Goal: Task Accomplishment & Management: Manage account settings

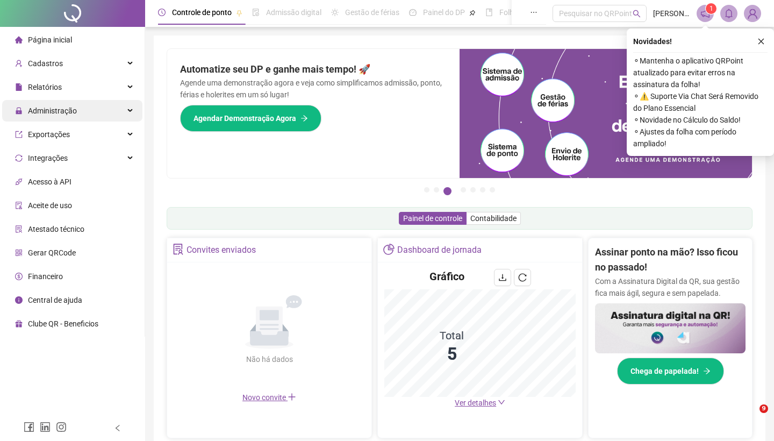
click at [63, 108] on span "Administração" at bounding box center [52, 110] width 49 height 9
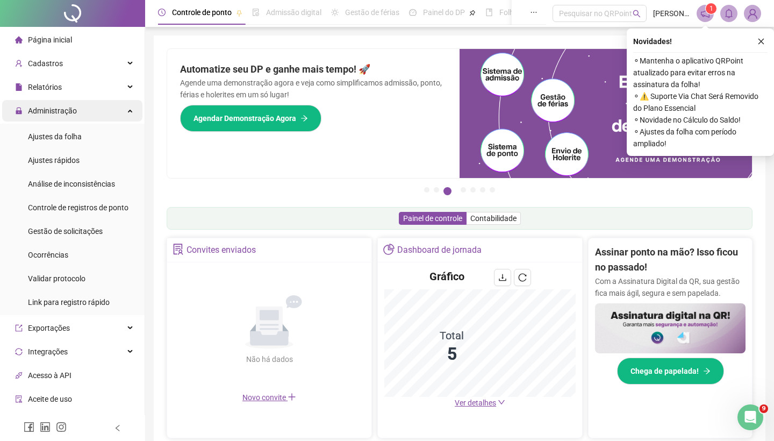
click at [83, 110] on div "Administração" at bounding box center [72, 111] width 140 height 22
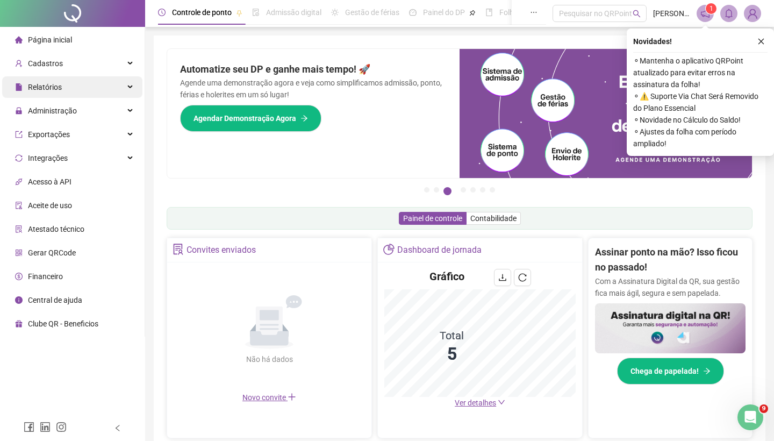
click at [102, 91] on div "Relatórios" at bounding box center [72, 87] width 140 height 22
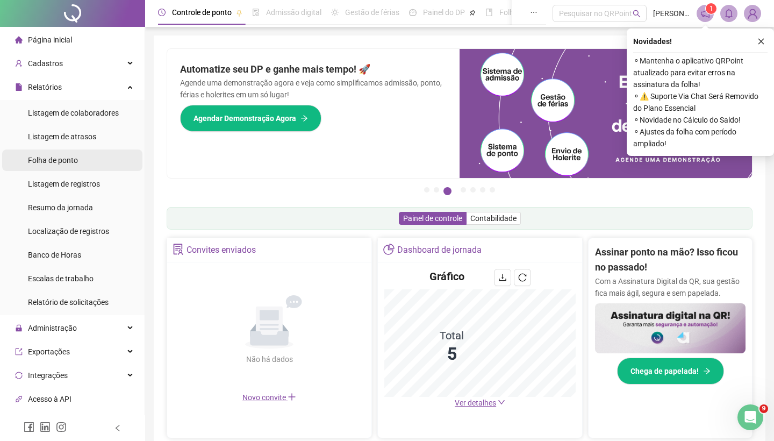
click at [96, 161] on li "Folha de ponto" at bounding box center [72, 161] width 140 height 22
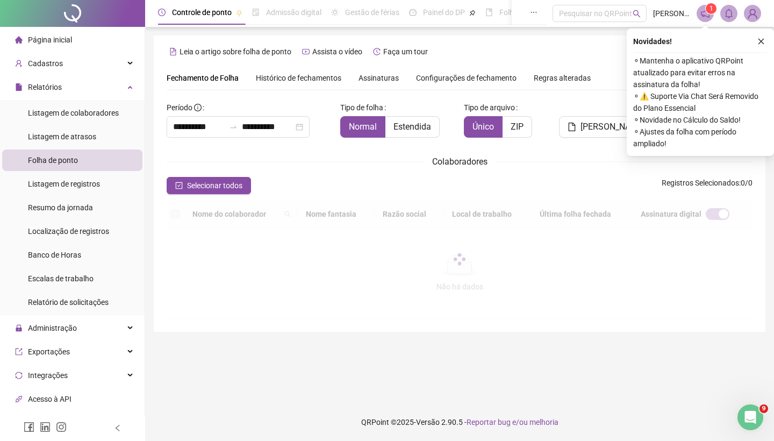
click at [766, 41] on button "button" at bounding box center [761, 41] width 13 height 13
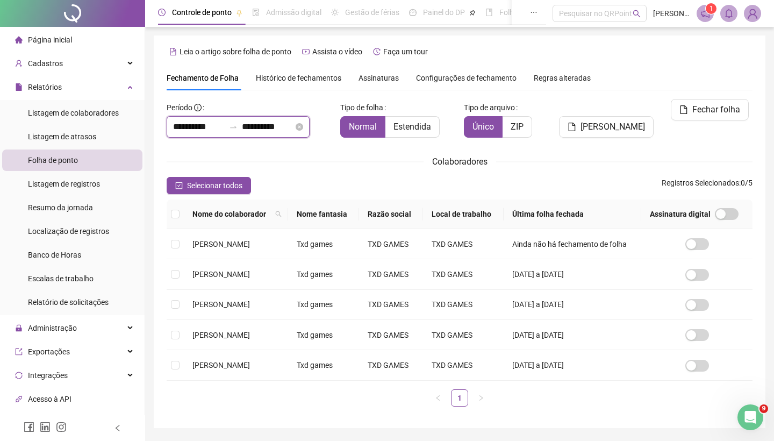
click at [196, 129] on input "**********" at bounding box center [199, 126] width 52 height 13
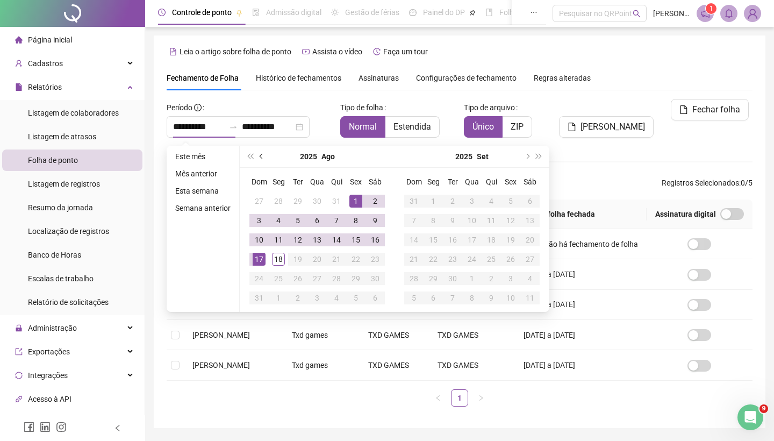
click at [266, 158] on button "prev-year" at bounding box center [262, 157] width 12 height 22
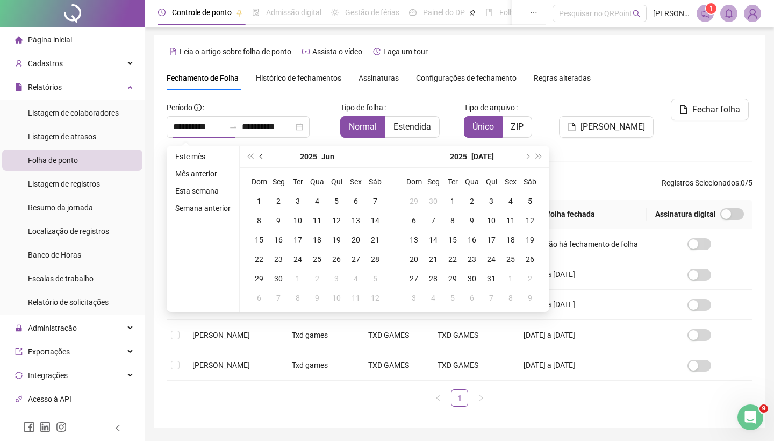
click at [266, 158] on button "prev-year" at bounding box center [262, 157] width 12 height 22
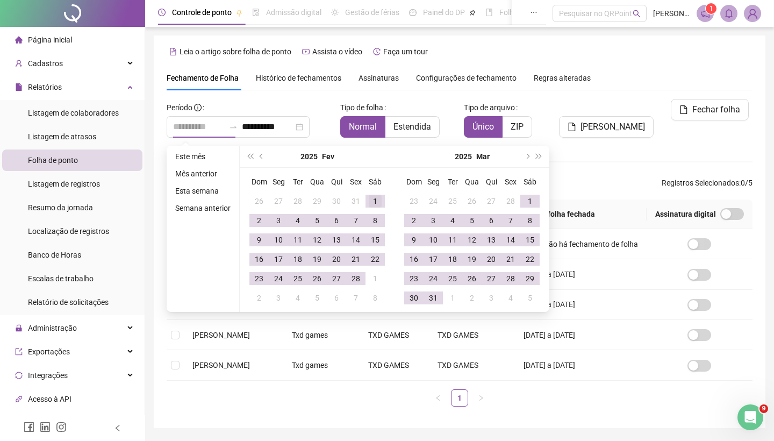
type input "**********"
click at [374, 200] on div "1" at bounding box center [375, 201] width 13 height 13
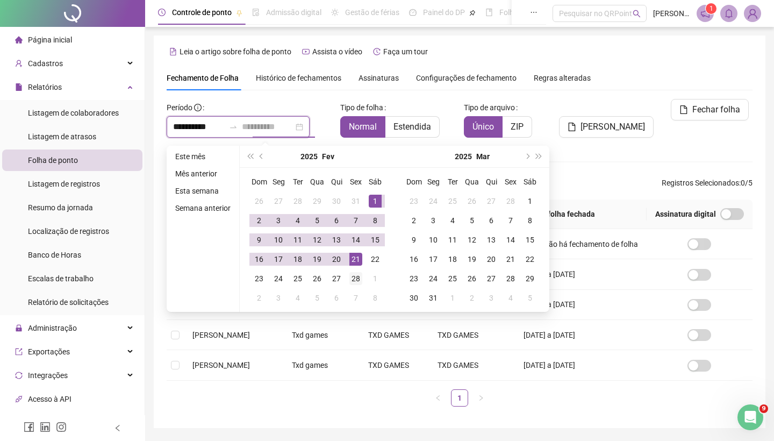
type input "**********"
click at [361, 280] on div "28" at bounding box center [356, 278] width 13 height 13
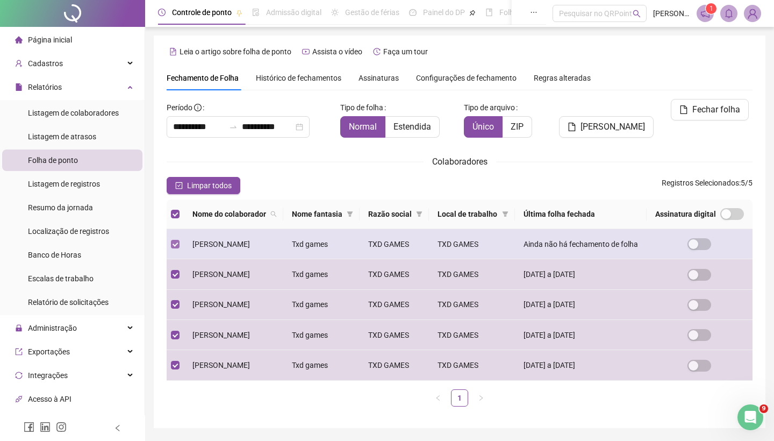
click at [177, 248] on span at bounding box center [175, 244] width 9 height 9
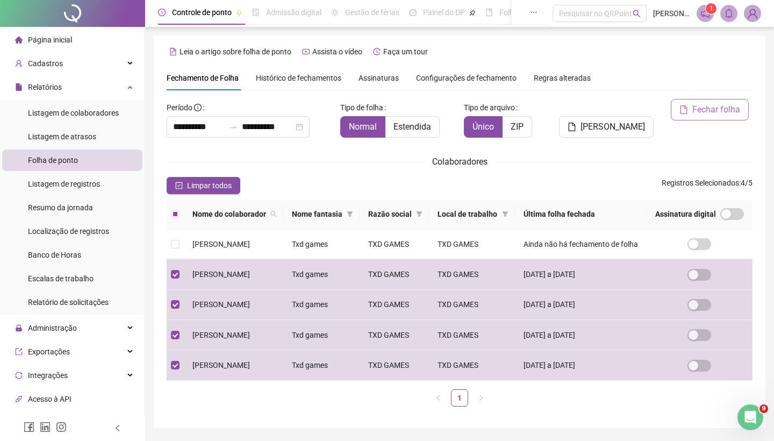
click at [713, 110] on span "Fechar folha" at bounding box center [717, 109] width 48 height 13
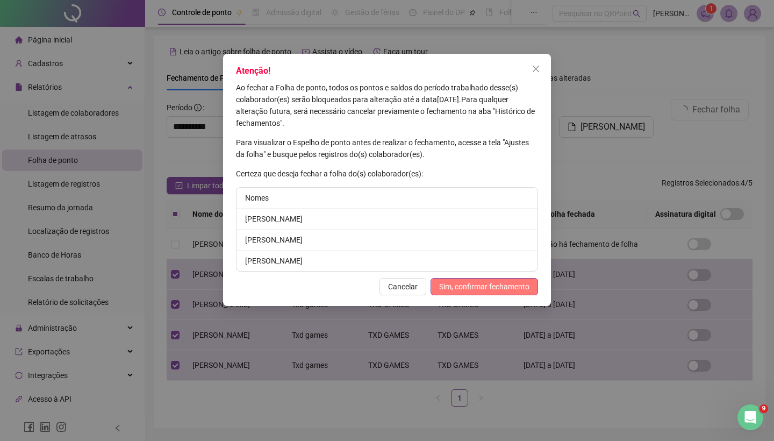
click at [468, 287] on span "Sim, confirmar fechamento" at bounding box center [484, 287] width 90 height 12
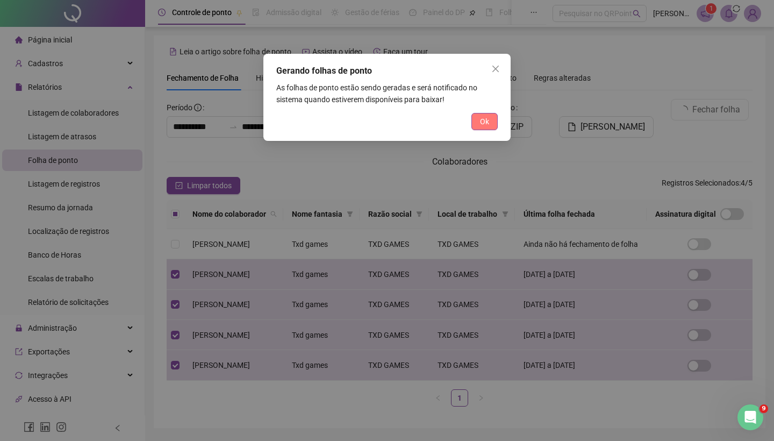
click at [490, 117] on button "Ok" at bounding box center [485, 121] width 26 height 17
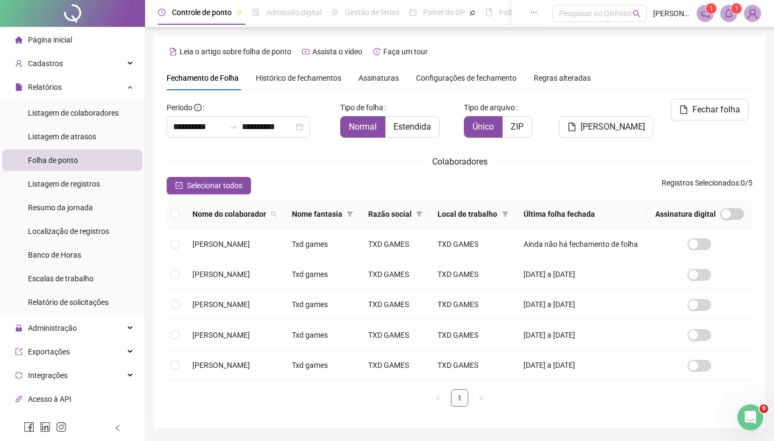
click at [730, 15] on icon "bell" at bounding box center [729, 14] width 10 height 10
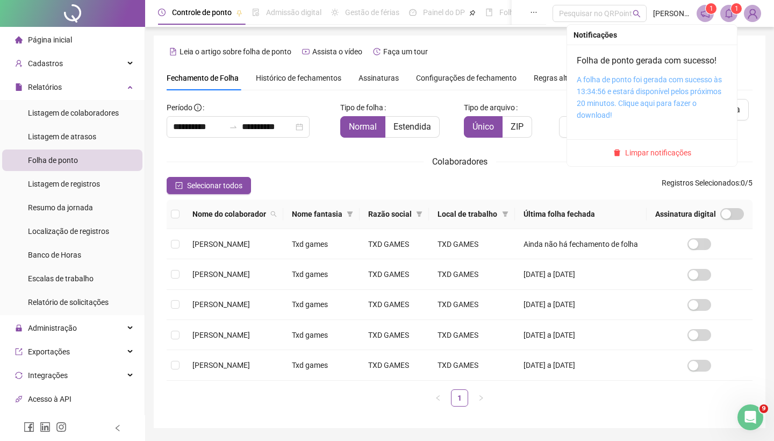
click at [657, 81] on link "A folha de ponto foi gerada com sucesso às 13:34:56 e estará disponível pelos p…" at bounding box center [649, 97] width 145 height 44
